Goal: Obtain resource: Obtain resource

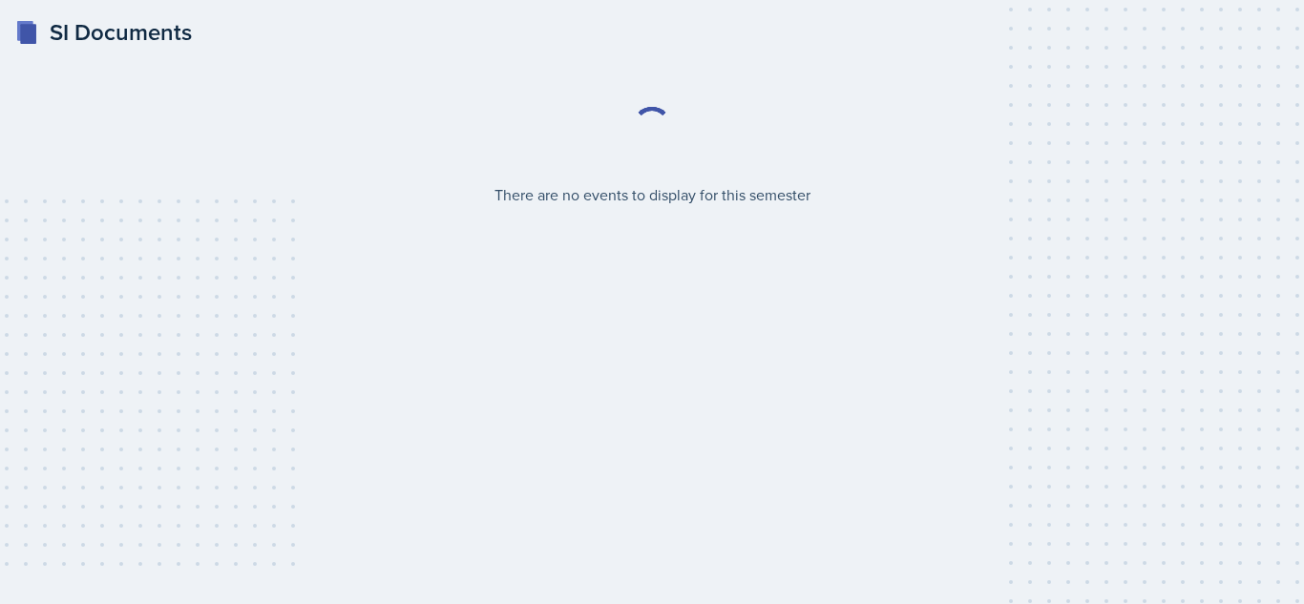
select select "2bed604d-1099-4043-b1bc-2365e8740244"
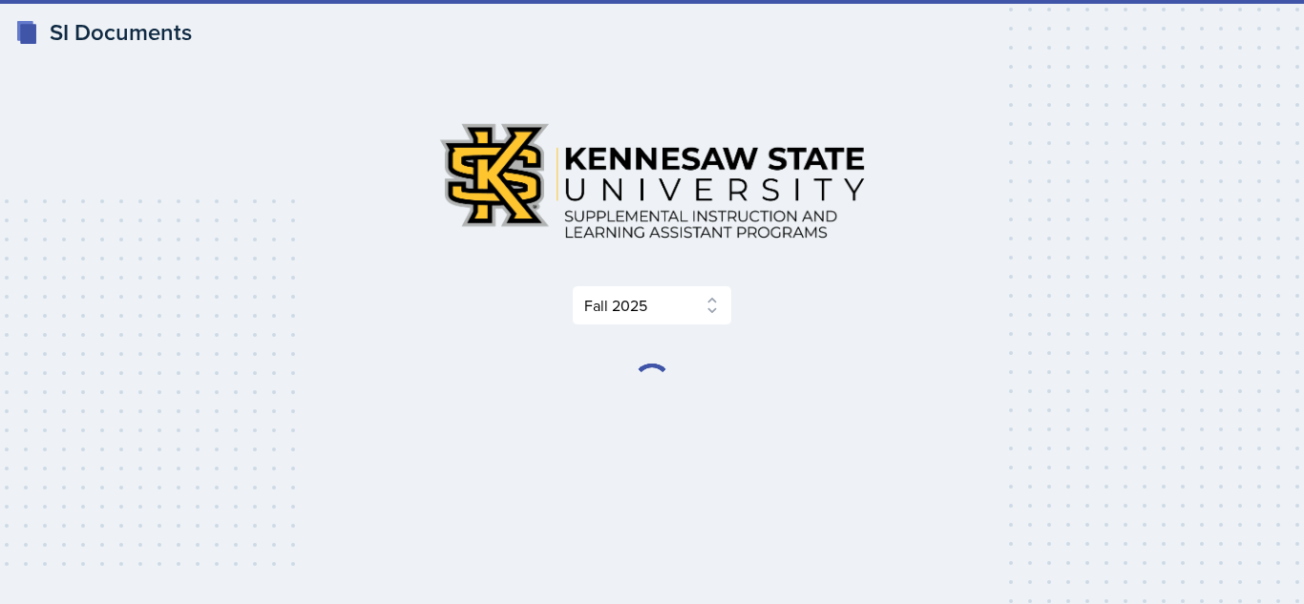
click at [859, 352] on div "Select Semester Fall 2025 Summer 2025 Spring 2025 Fall 2024 Summer 2024 Spring …" at bounding box center [652, 254] width 916 height 295
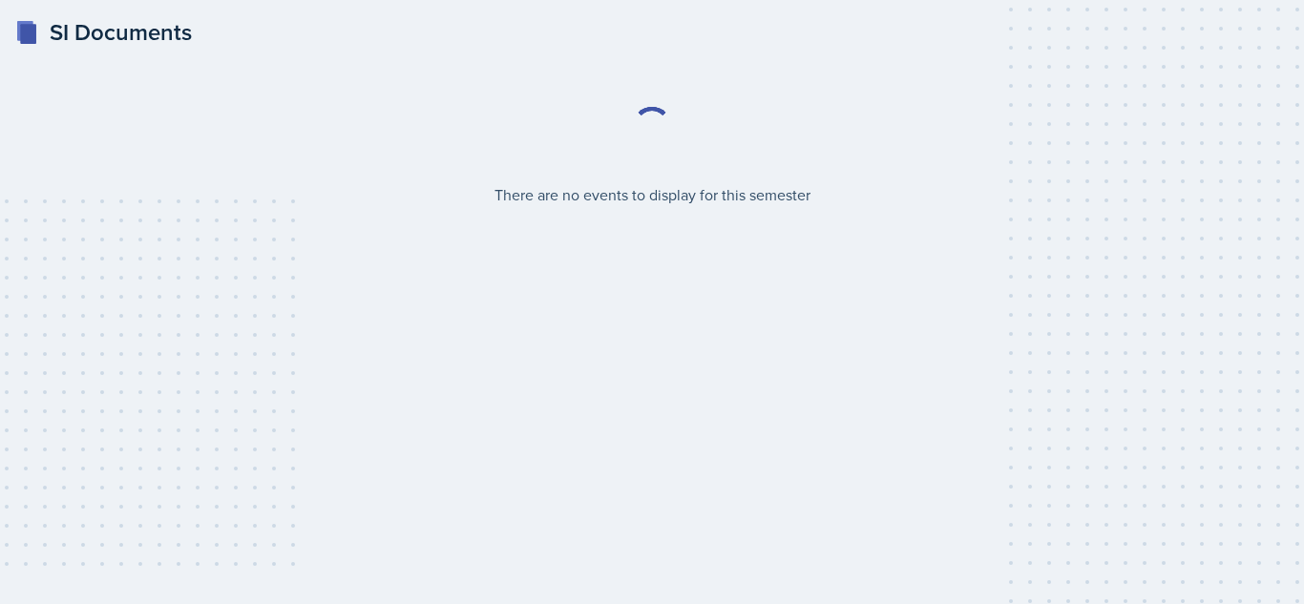
select select "2bed604d-1099-4043-b1bc-2365e8740244"
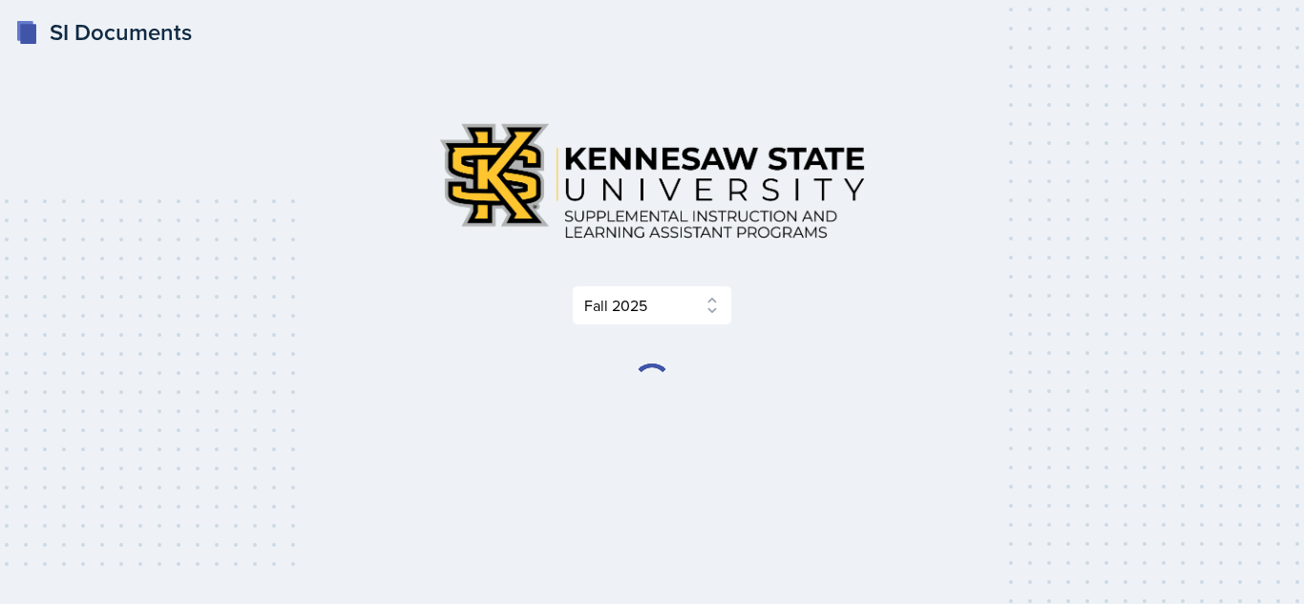
click at [788, 283] on div "Select Semester Fall 2025 Summer 2025 Spring 2025 Fall 2024 Summer 2024 Spring …" at bounding box center [652, 216] width 916 height 219
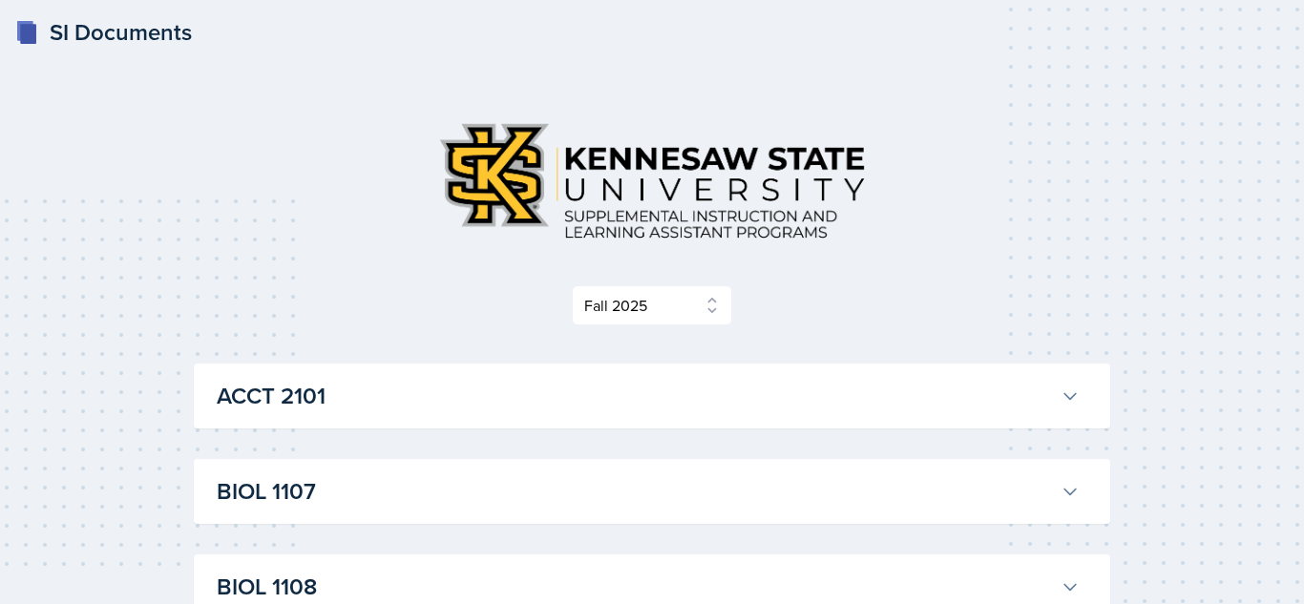
click at [980, 473] on button "BIOL 1107" at bounding box center [648, 492] width 871 height 42
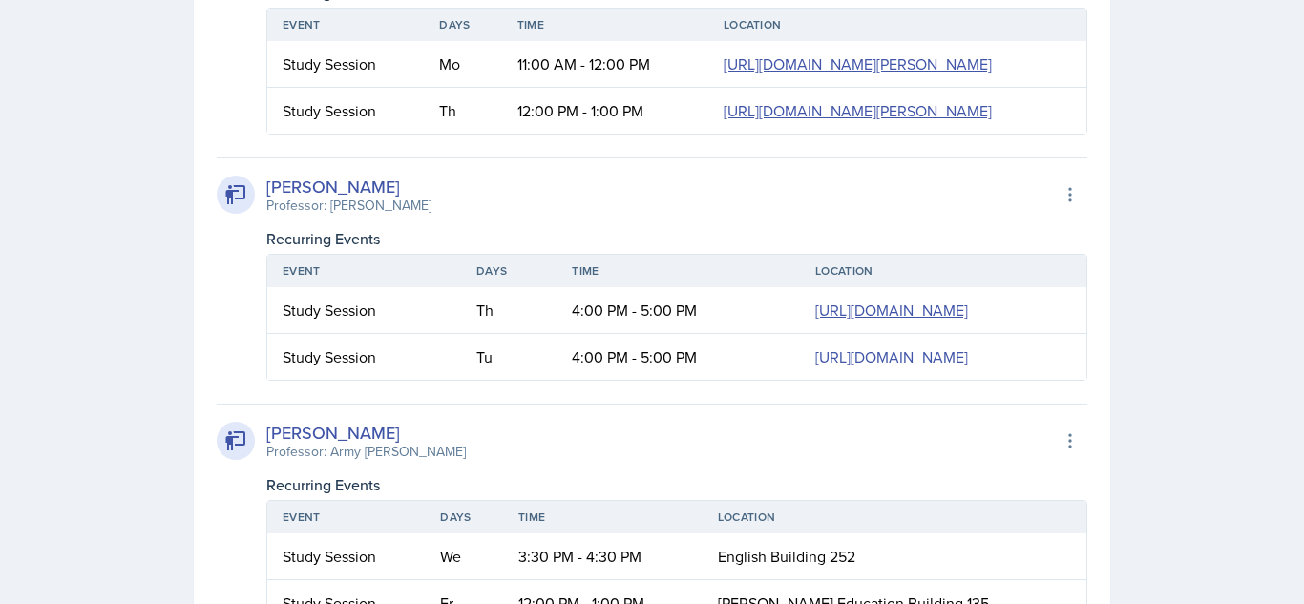
scroll to position [1090, 0]
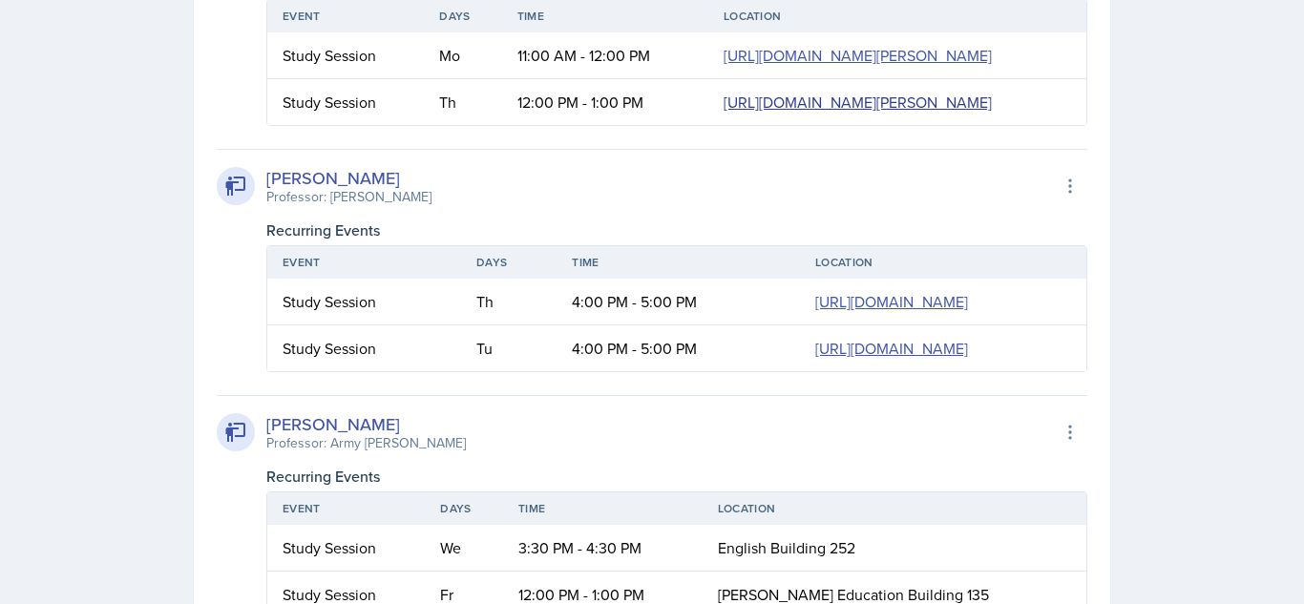
click at [733, 113] on link "[URL][DOMAIN_NAME][PERSON_NAME]" at bounding box center [858, 102] width 268 height 21
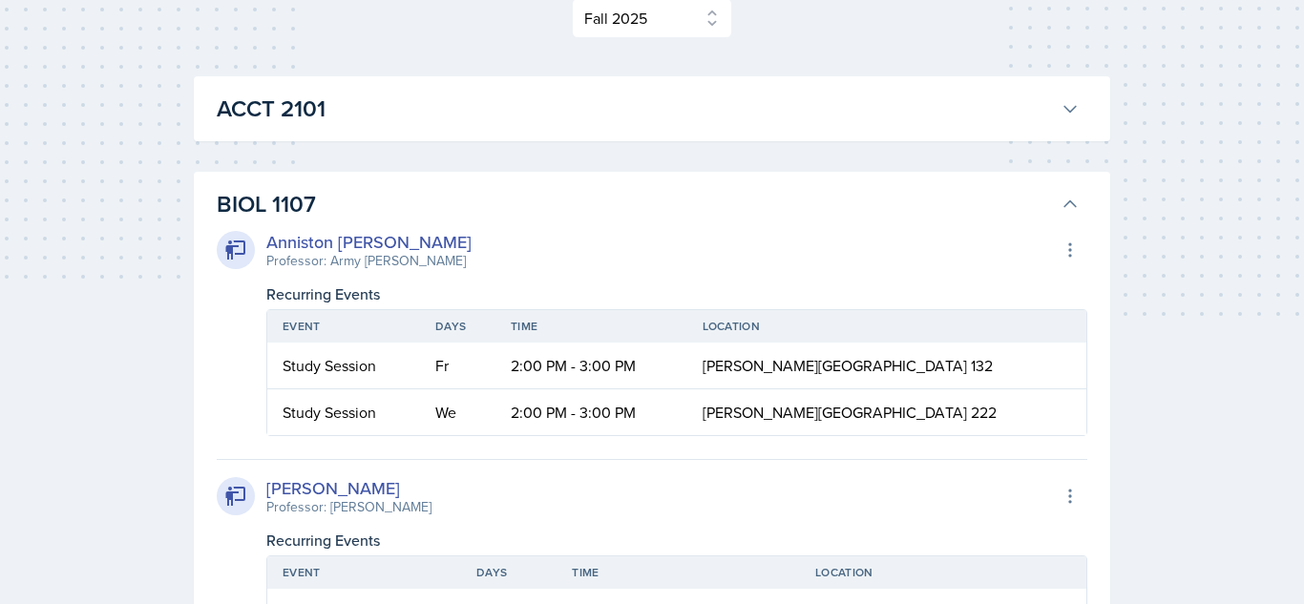
scroll to position [0, 0]
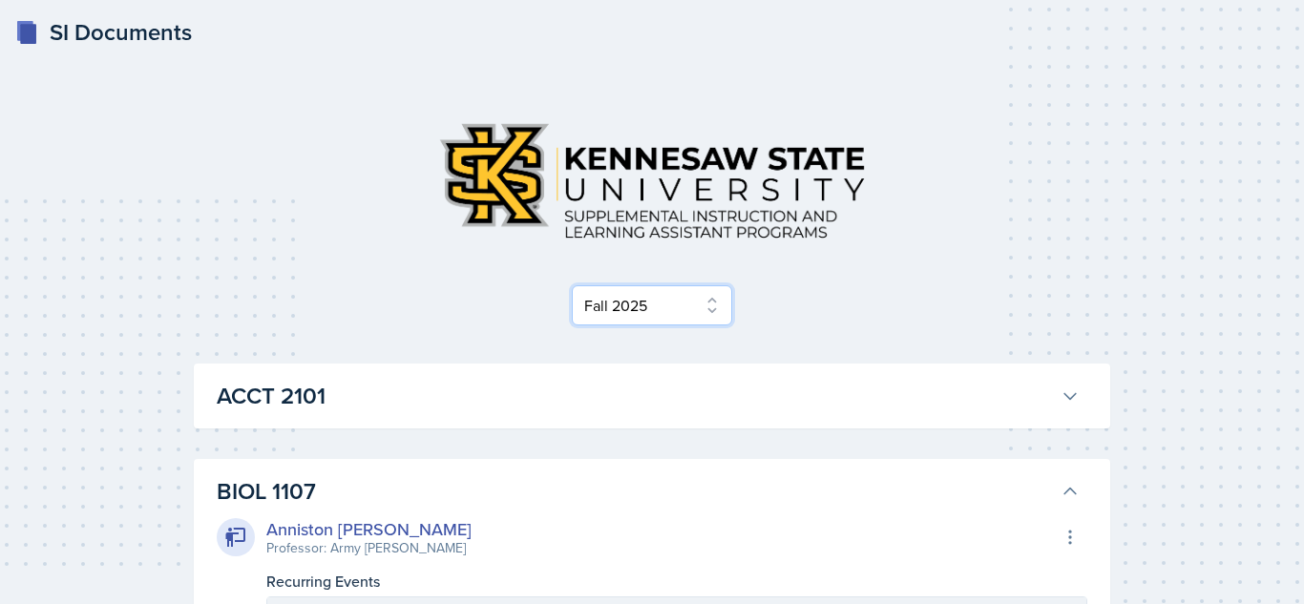
click at [705, 310] on select "Select Semester Fall 2025 Summer 2025 Spring 2025 Fall 2024 Summer 2024 Spring …" at bounding box center [652, 305] width 160 height 40
click at [572, 285] on select "Select Semester Fall 2025 Summer 2025 Spring 2025 Fall 2024 Summer 2024 Spring …" at bounding box center [652, 305] width 160 height 40
